Goal: Transaction & Acquisition: Purchase product/service

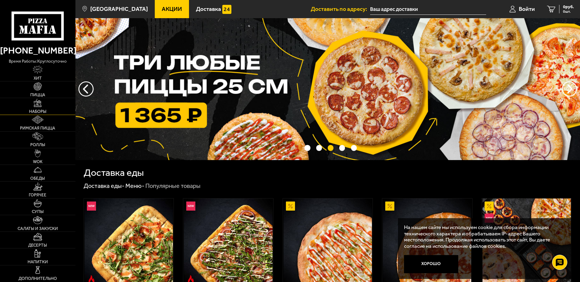
click at [39, 113] on span "Наборы" at bounding box center [37, 112] width 17 height 4
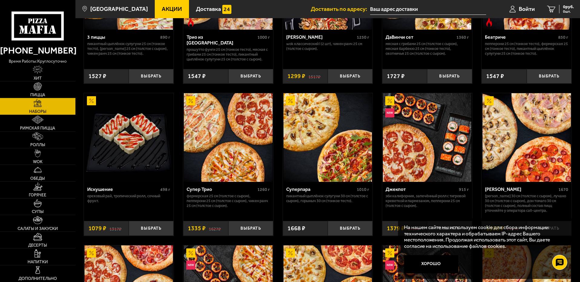
scroll to position [151, 0]
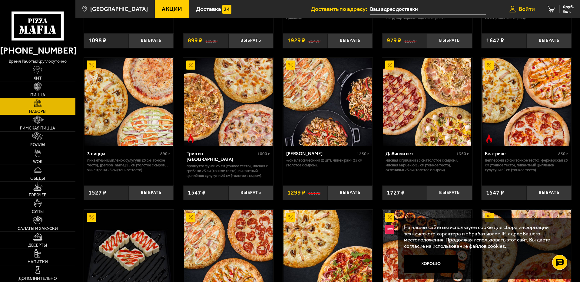
click at [523, 12] on span "Войти" at bounding box center [527, 9] width 16 height 6
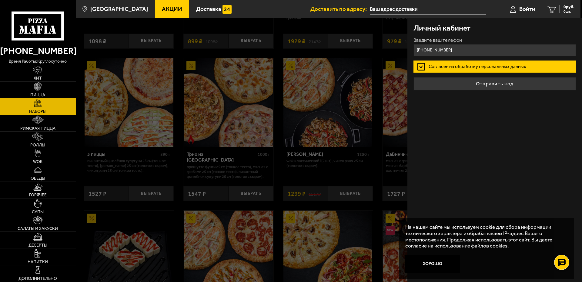
type input "[PHONE_NUMBER]"
click at [413, 77] on button "Отправить код" at bounding box center [494, 83] width 162 height 13
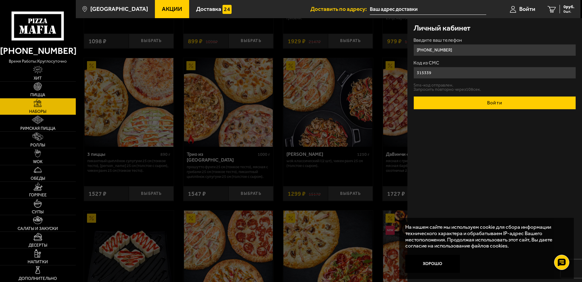
type input "315339"
click at [501, 104] on button "Войти" at bounding box center [494, 102] width 162 height 13
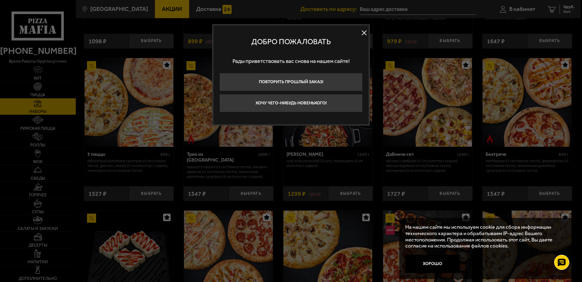
click at [333, 80] on button "Повторить прошлый заказ!" at bounding box center [290, 82] width 143 height 18
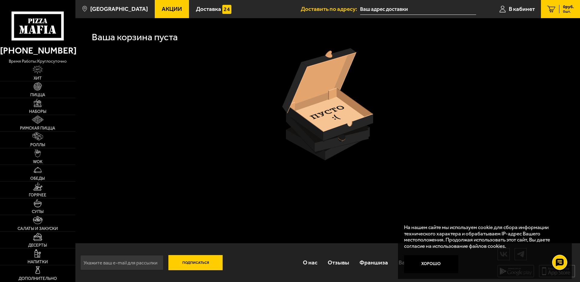
scroll to position [0, 0]
click at [125, 59] on div at bounding box center [328, 104] width 488 height 112
click at [567, 10] on span "0 шт." at bounding box center [568, 12] width 11 height 4
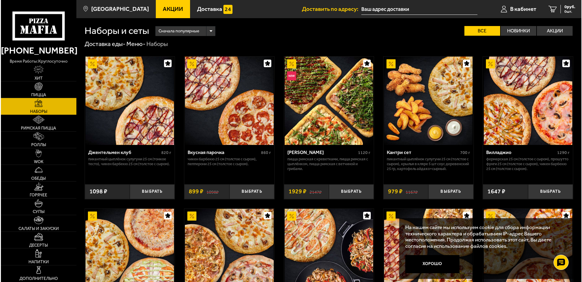
scroll to position [151, 0]
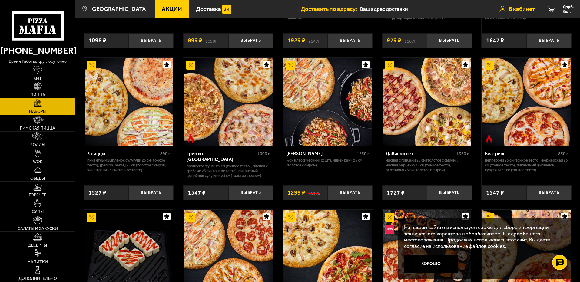
click at [522, 10] on span "В кабинет" at bounding box center [522, 9] width 26 height 6
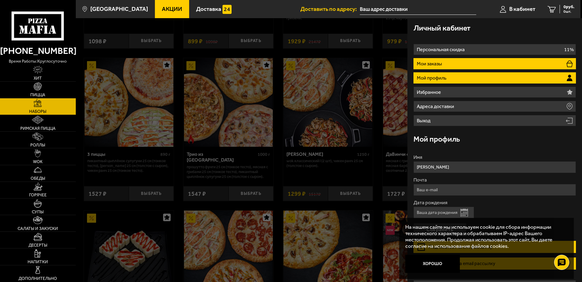
click at [462, 65] on li "Мои заказы" at bounding box center [494, 63] width 162 height 11
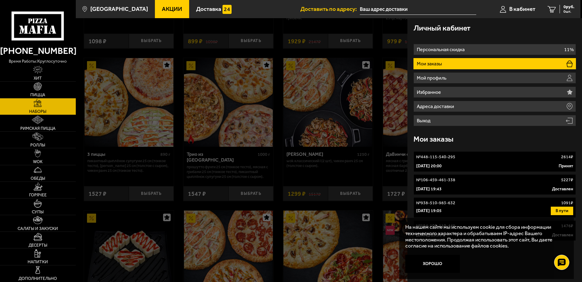
click at [449, 163] on link "№ 448-115-540-295 2614 ₽ [DATE] 20:00 Принят" at bounding box center [494, 161] width 162 height 21
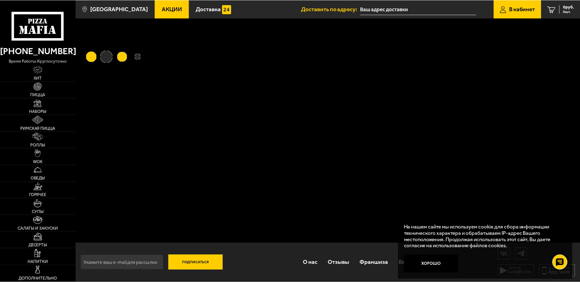
scroll to position [0, 0]
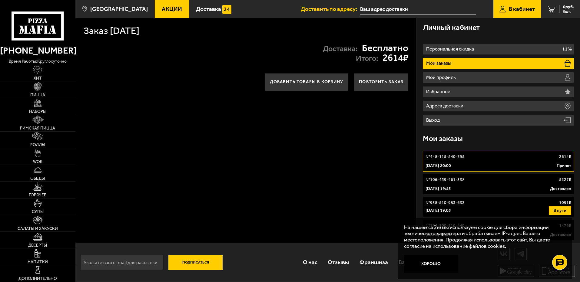
click at [449, 163] on link "№ 448-115-540-295 2614 ₽ [DATE] 20:00 Принят" at bounding box center [498, 161] width 151 height 21
click at [567, 159] on p "2614 ₽" at bounding box center [565, 157] width 12 height 6
click at [35, 88] on img at bounding box center [38, 86] width 8 height 8
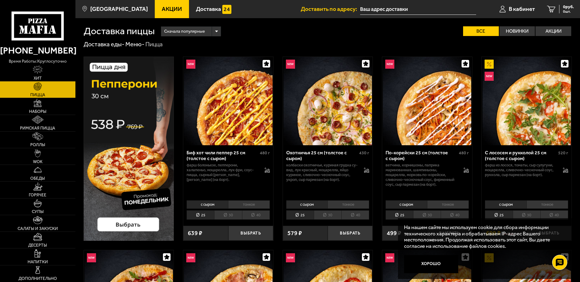
click at [229, 218] on li "30" at bounding box center [228, 215] width 28 height 9
